Goal: Information Seeking & Learning: Check status

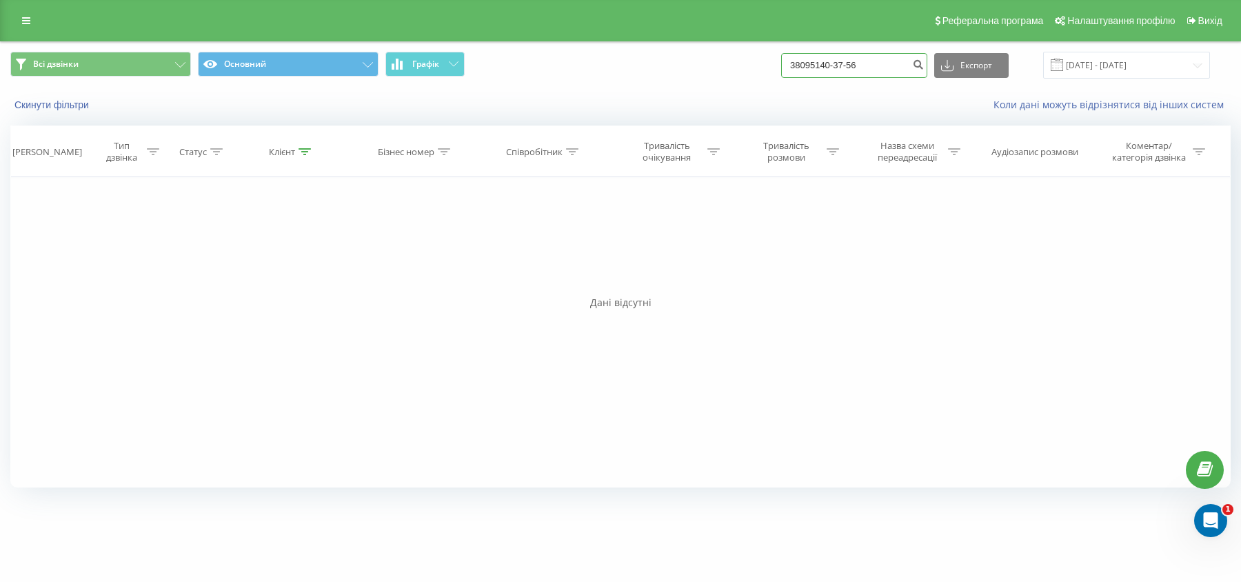
click at [863, 72] on input "38095140-37-56" at bounding box center [854, 65] width 146 height 25
paste input "[PHONE_NUMBER]"
type input "380950639855"
